Goal: Go to known website: Access a specific website the user already knows

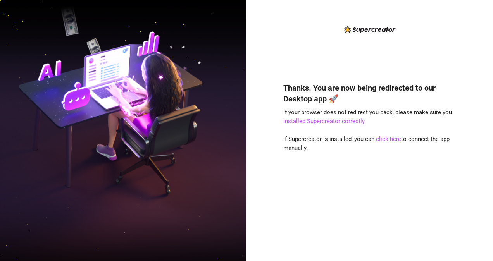
click at [384, 144] on div "Thanks. You are now being redirected to our Desktop app 🚀 If your browser does …" at bounding box center [370, 160] width 173 height 177
click at [385, 139] on link "click here" at bounding box center [388, 139] width 25 height 7
click at [390, 141] on link "click here" at bounding box center [388, 139] width 25 height 7
click at [398, 140] on link "click here" at bounding box center [388, 139] width 25 height 7
